Goal: Transaction & Acquisition: Purchase product/service

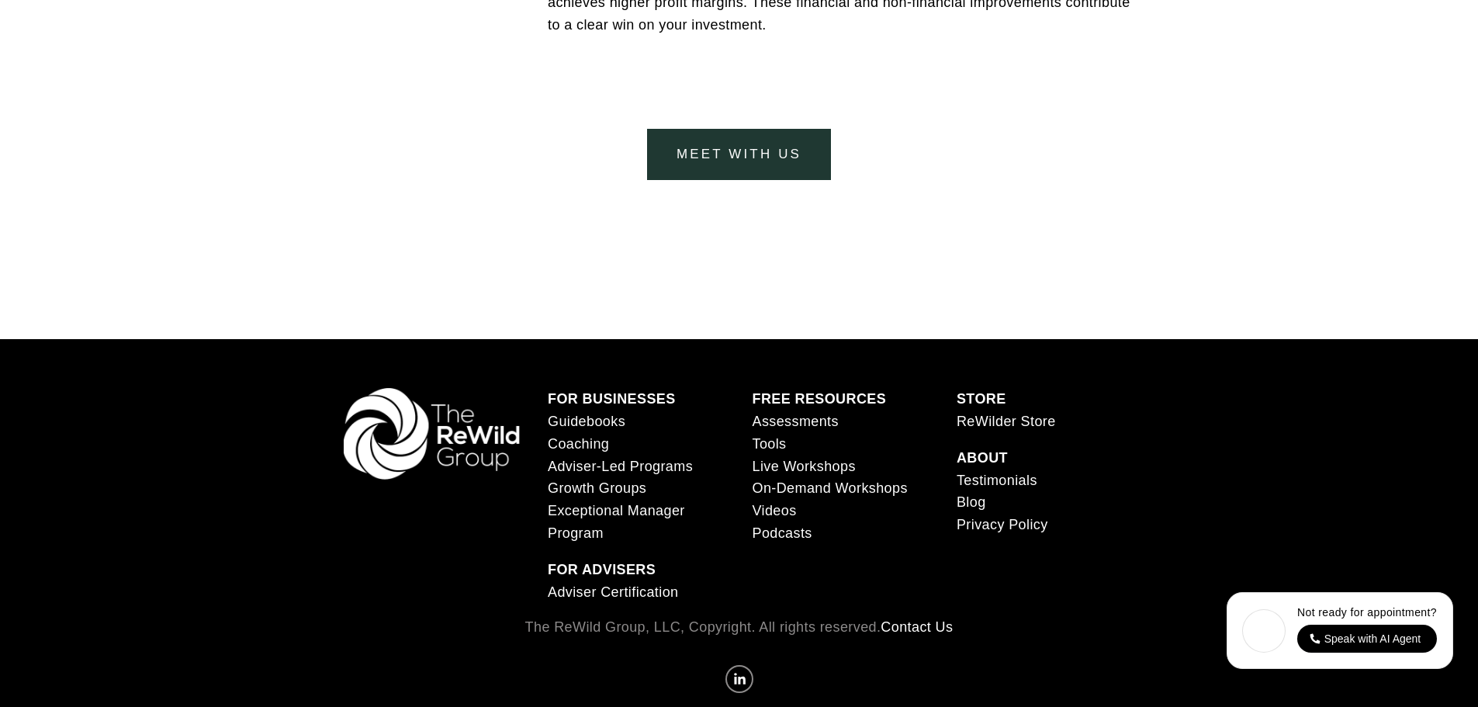
scroll to position [6486, 0]
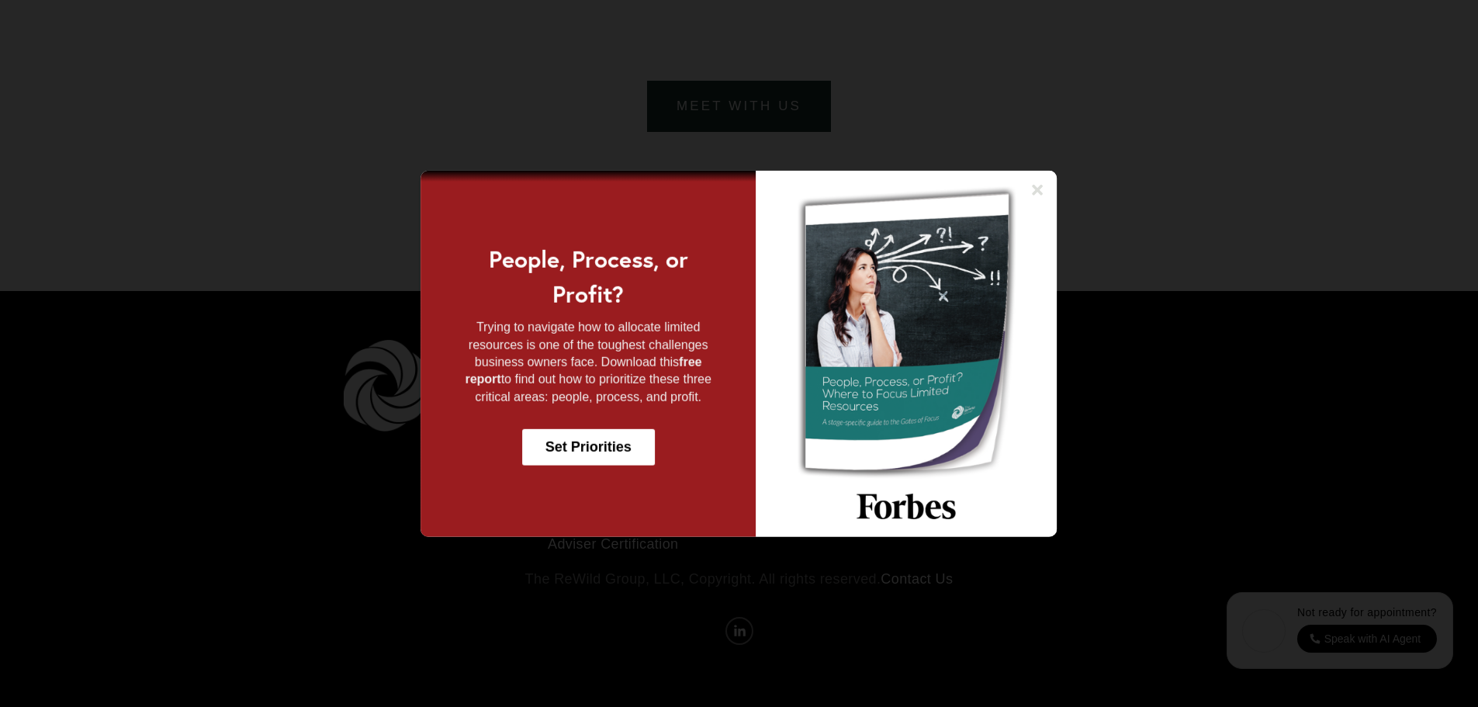
click at [1038, 194] on icon at bounding box center [1038, 190] width 16 height 16
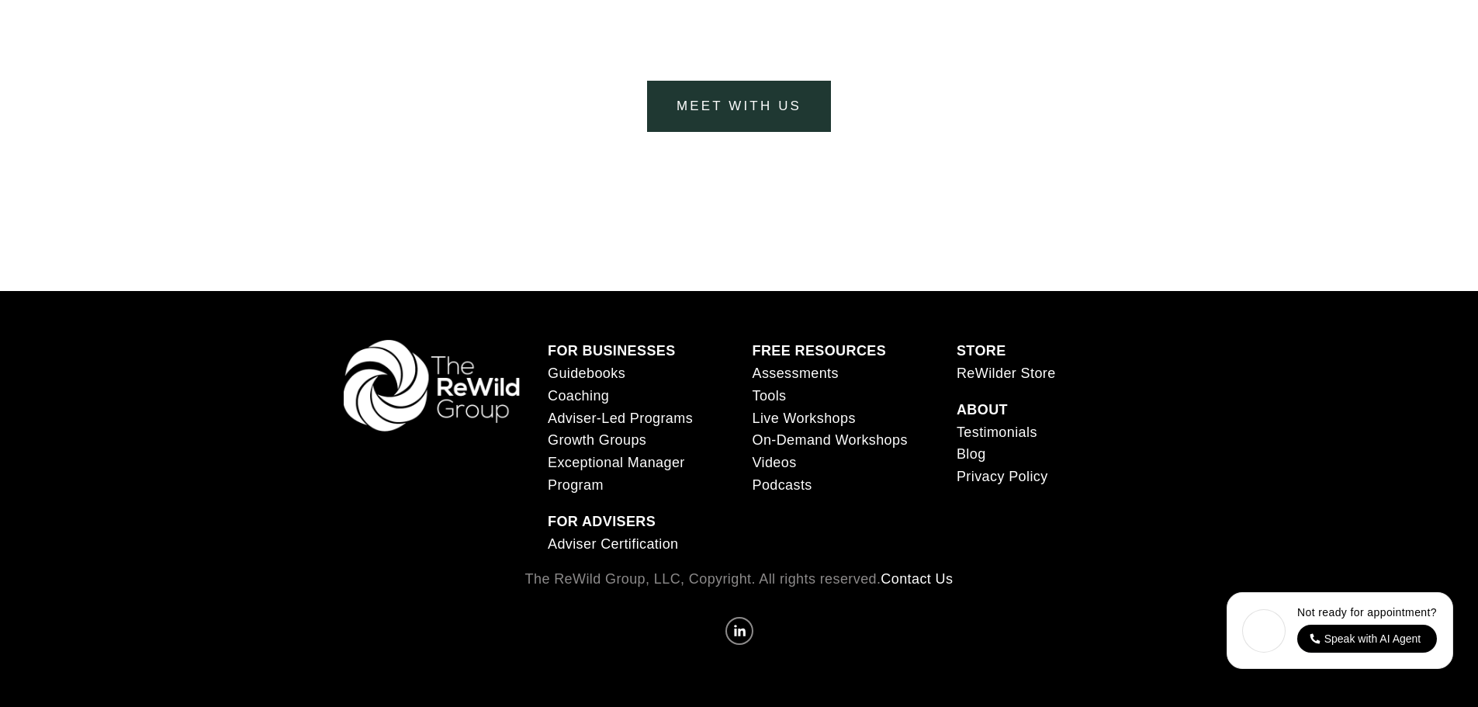
click at [989, 381] on link "ReWilder Store" at bounding box center [1006, 373] width 99 height 22
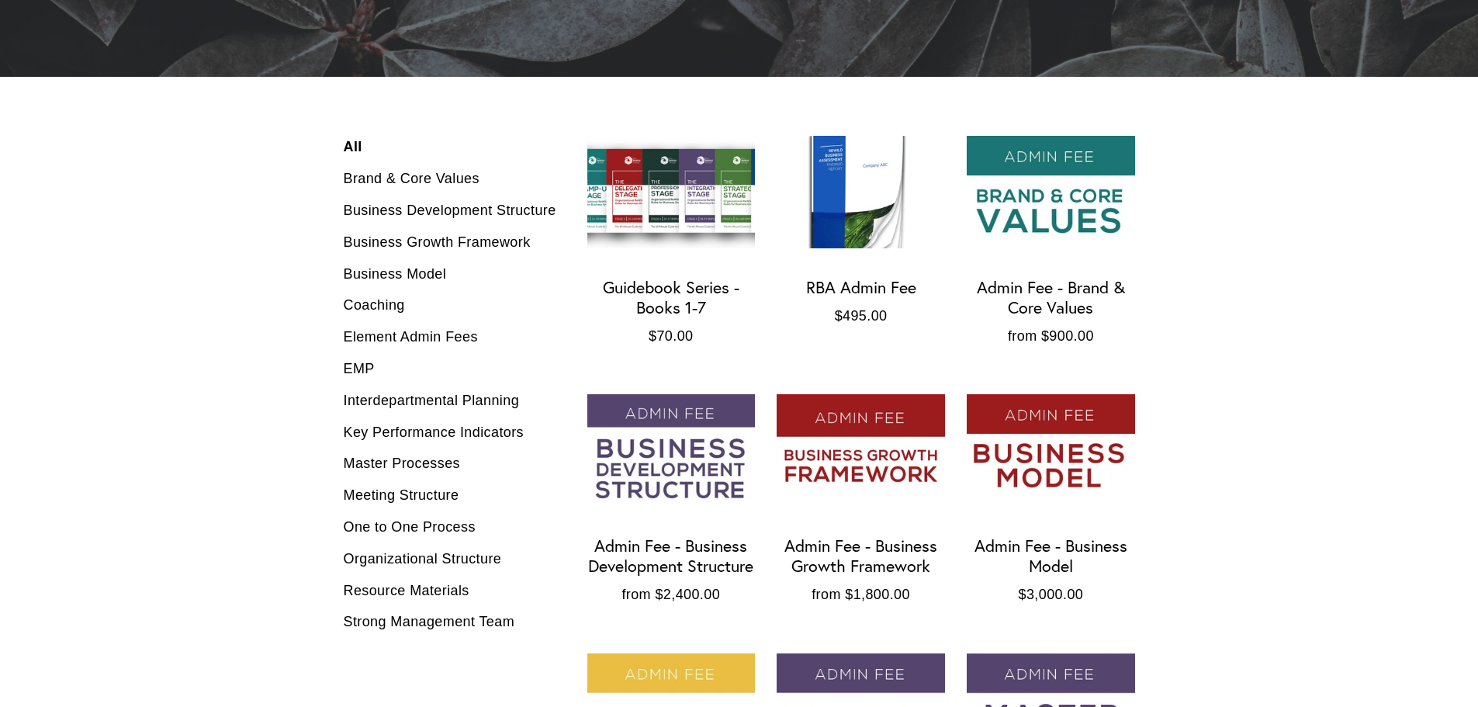
scroll to position [389, 0]
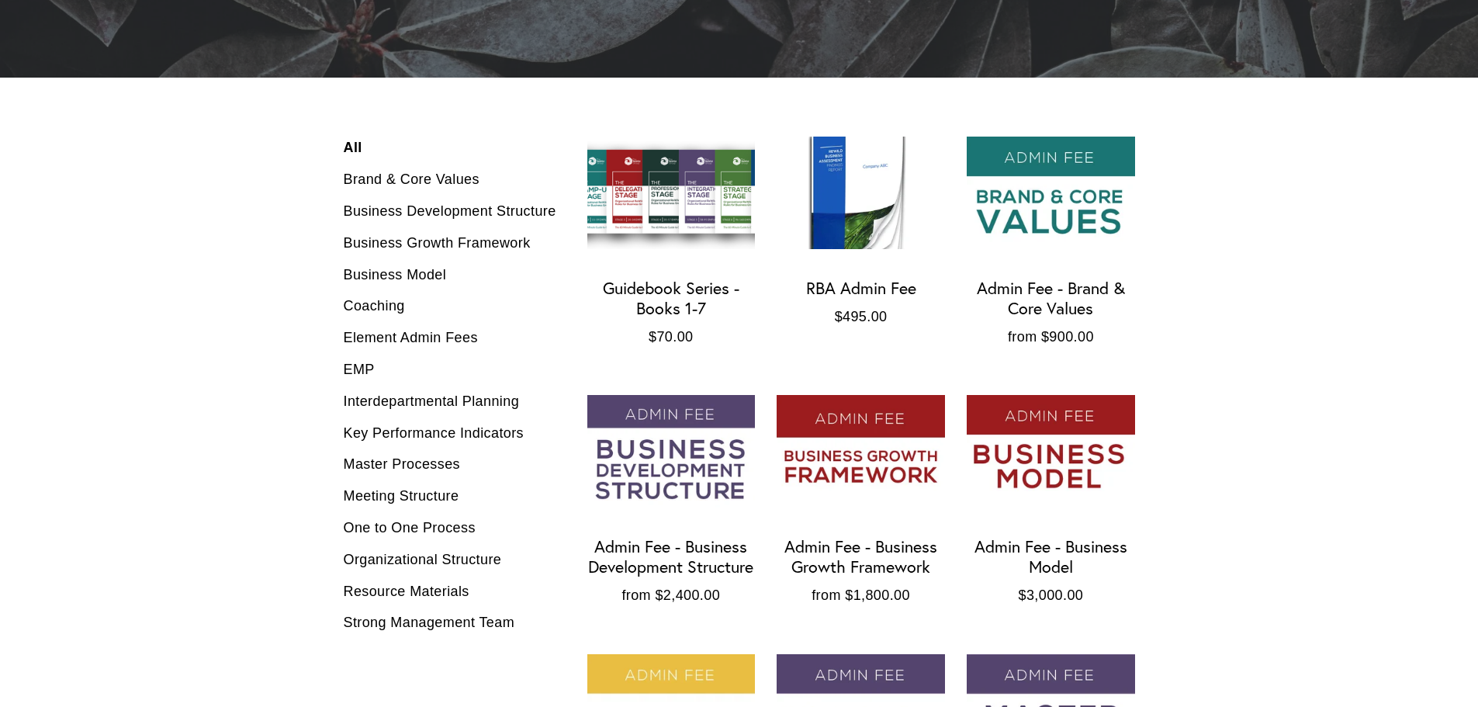
click at [1038, 147] on img "Admin Fee - Brand & Core Values" at bounding box center [1051, 193] width 168 height 112
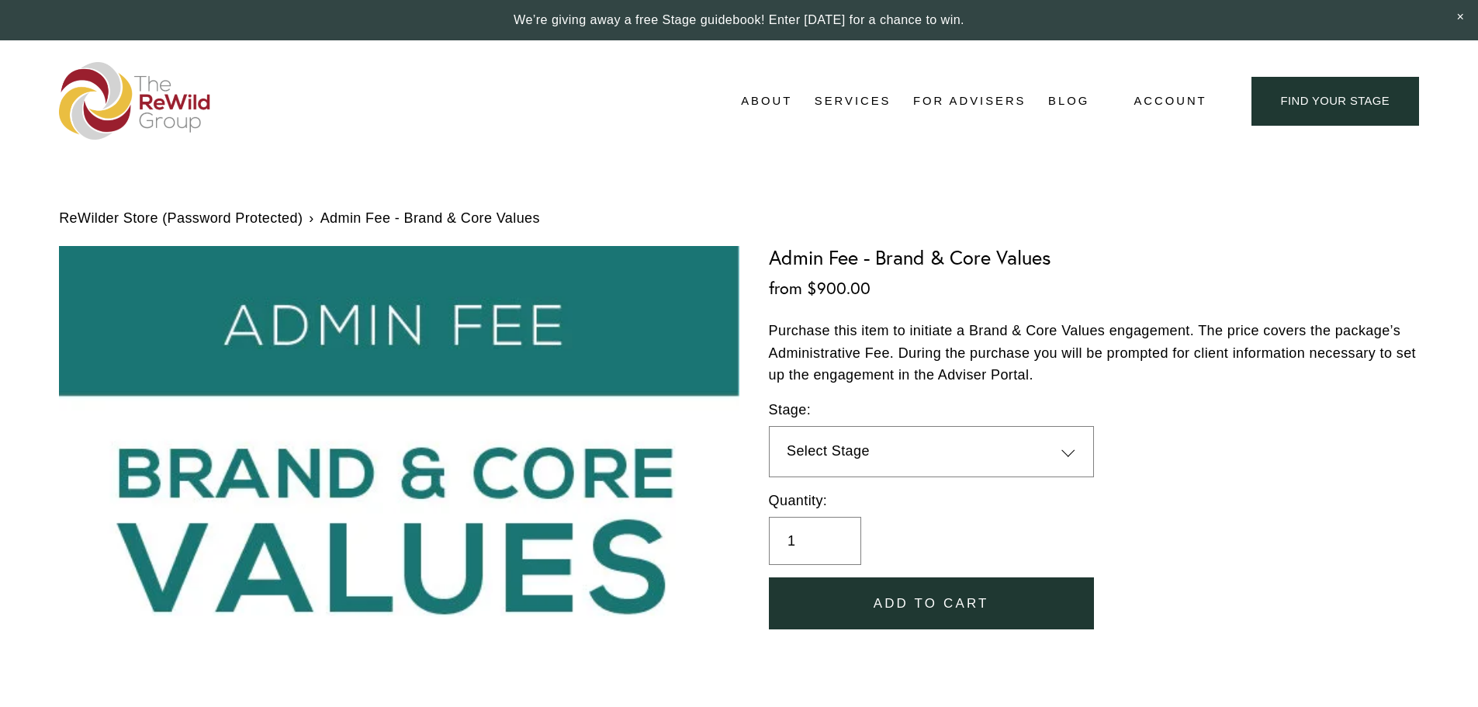
click at [986, 468] on select "Select Stage 1 (1-10 employees) 2 (11-19 employees) 3 (20-34 employees) 4 (35-5…" at bounding box center [931, 451] width 325 height 51
drag, startPoint x: 1454, startPoint y: 477, endPoint x: 1454, endPoint y: 465, distance: 12.4
click at [1454, 477] on div "ReWilder Store (Password Protected) › Admin Fee - Brand & Core Values Image 1 o…" at bounding box center [739, 439] width 1478 height 554
